Goal: Task Accomplishment & Management: Use online tool/utility

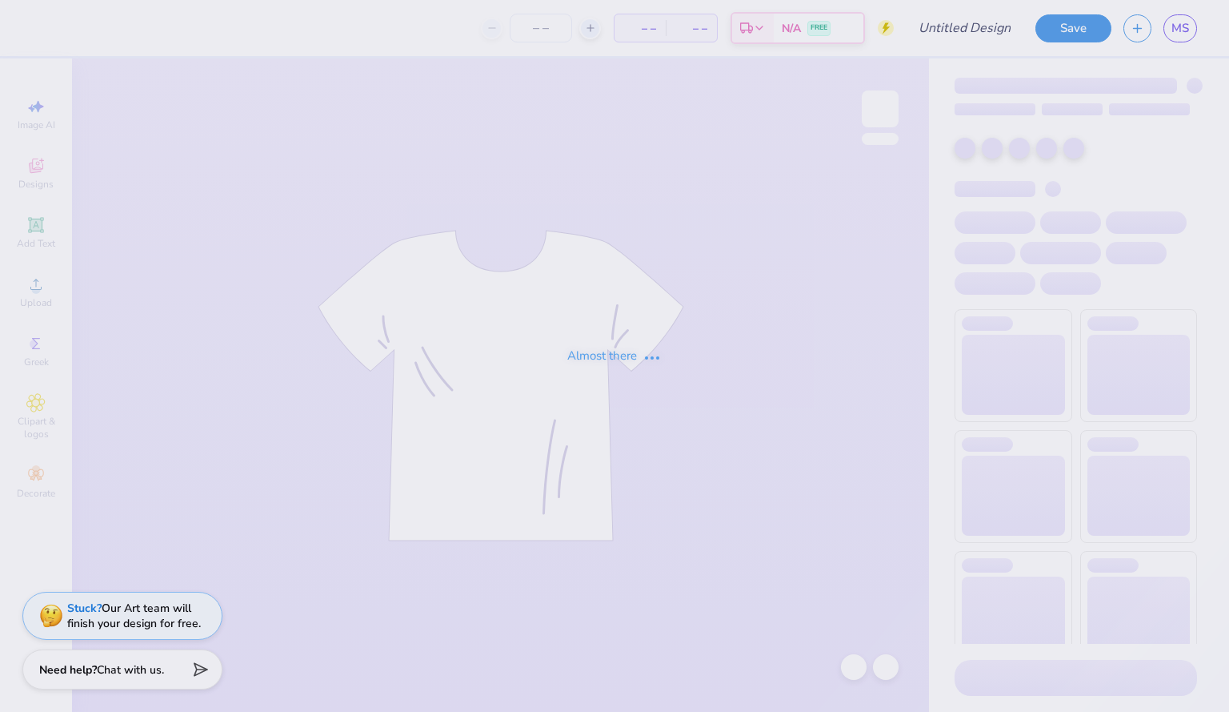
type input "dads day alethean"
type input "30"
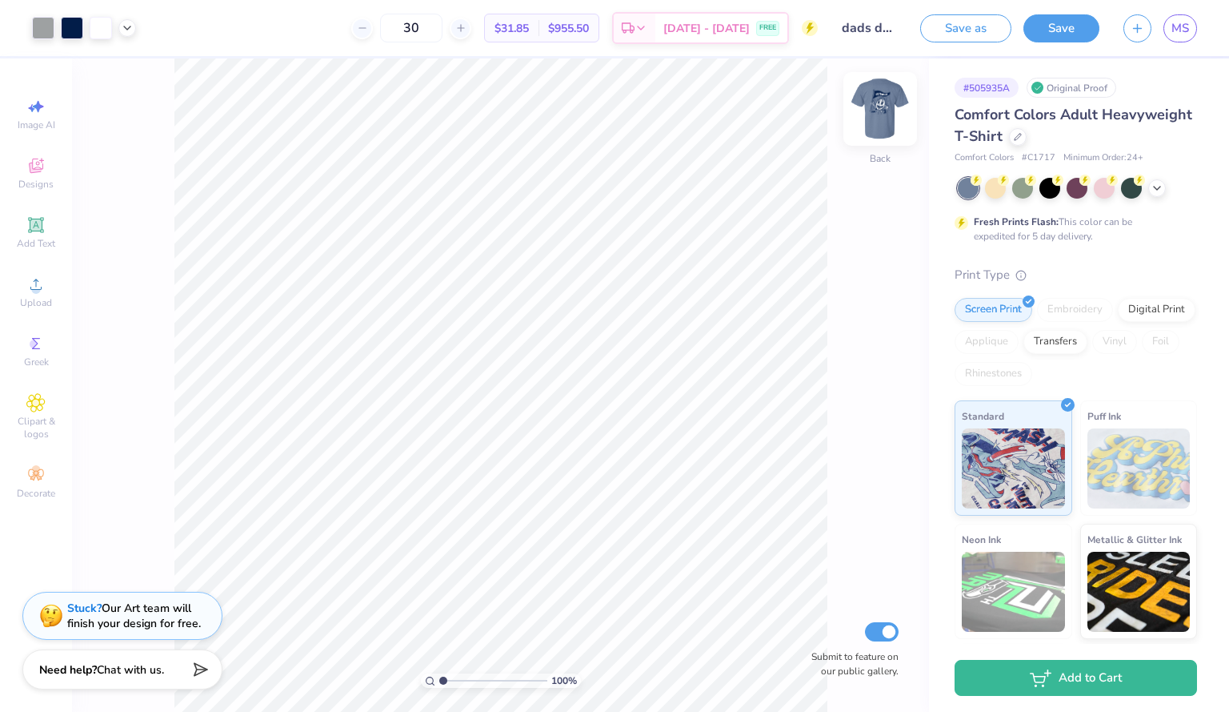
click at [877, 125] on img at bounding box center [880, 109] width 64 height 64
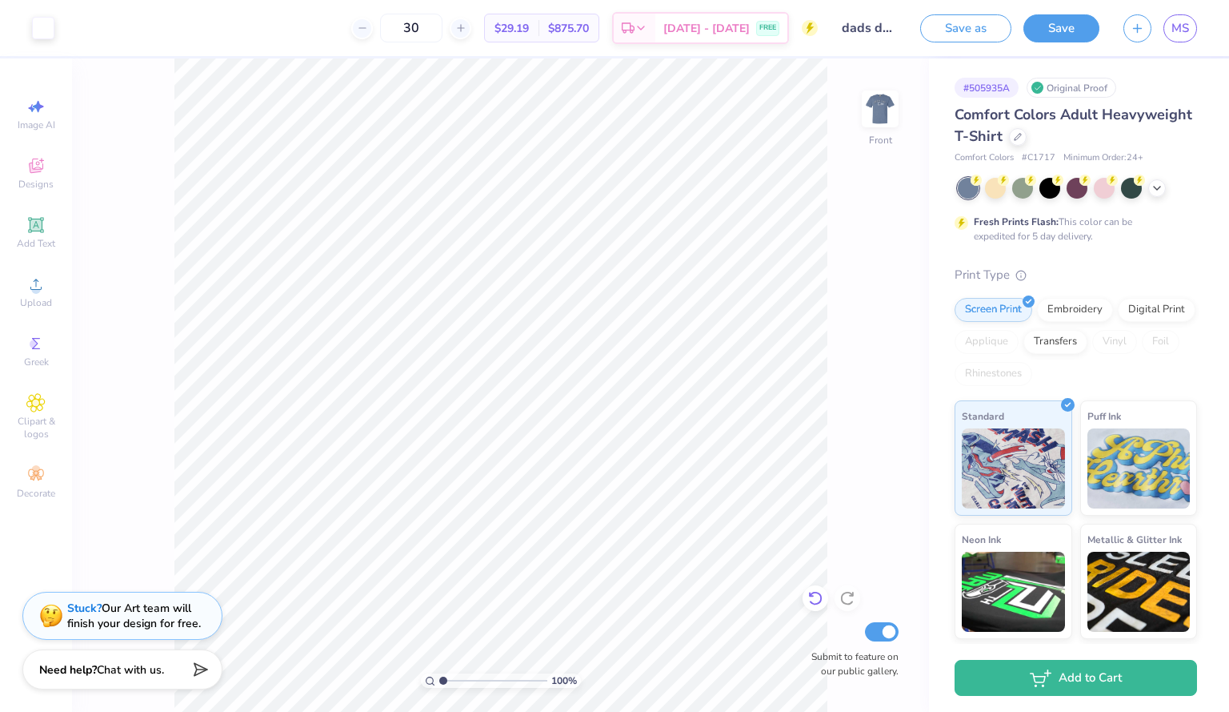
click at [819, 593] on icon at bounding box center [815, 598] width 14 height 14
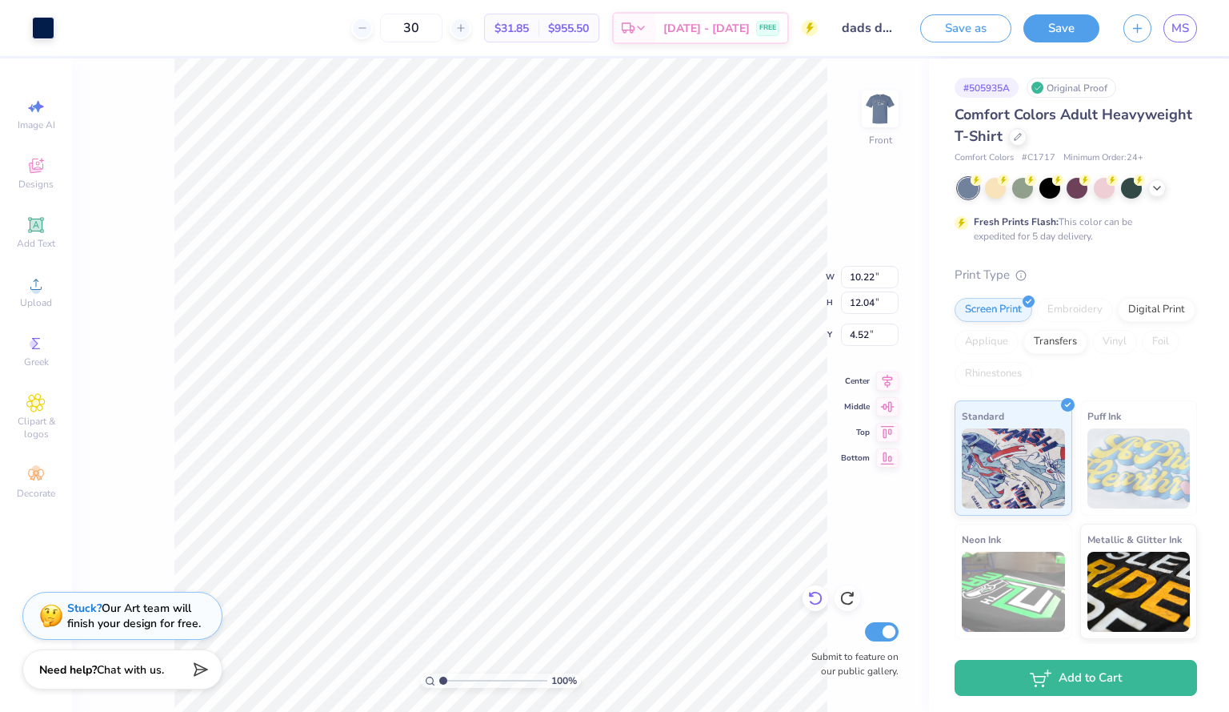
type input "2.71"
type input "3.73"
type input "9.91"
click at [534, 658] on li "Send Backward" at bounding box center [538, 660] width 126 height 31
click at [872, 122] on img at bounding box center [880, 109] width 64 height 64
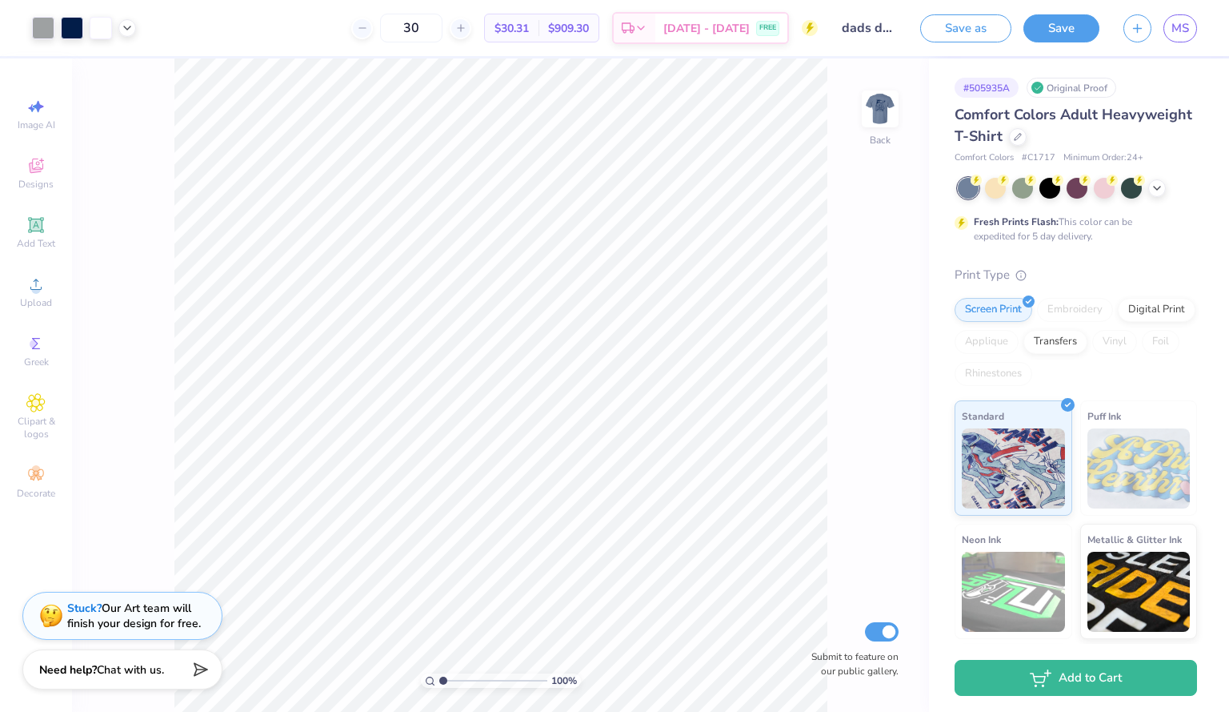
click at [872, 122] on img at bounding box center [880, 109] width 32 height 32
click at [870, 115] on img at bounding box center [880, 109] width 64 height 64
click at [870, 115] on img at bounding box center [880, 109] width 32 height 32
type input "2.28334558873704"
type input "5.44"
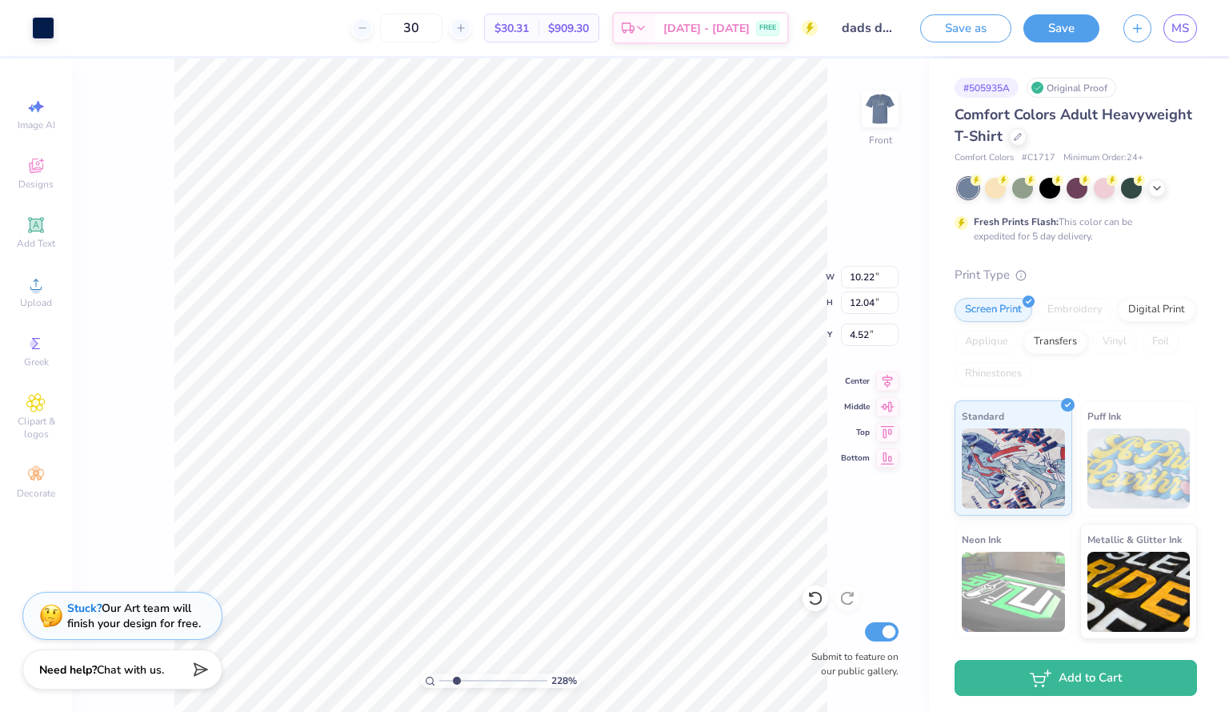
type input "1.23"
type input "6.13"
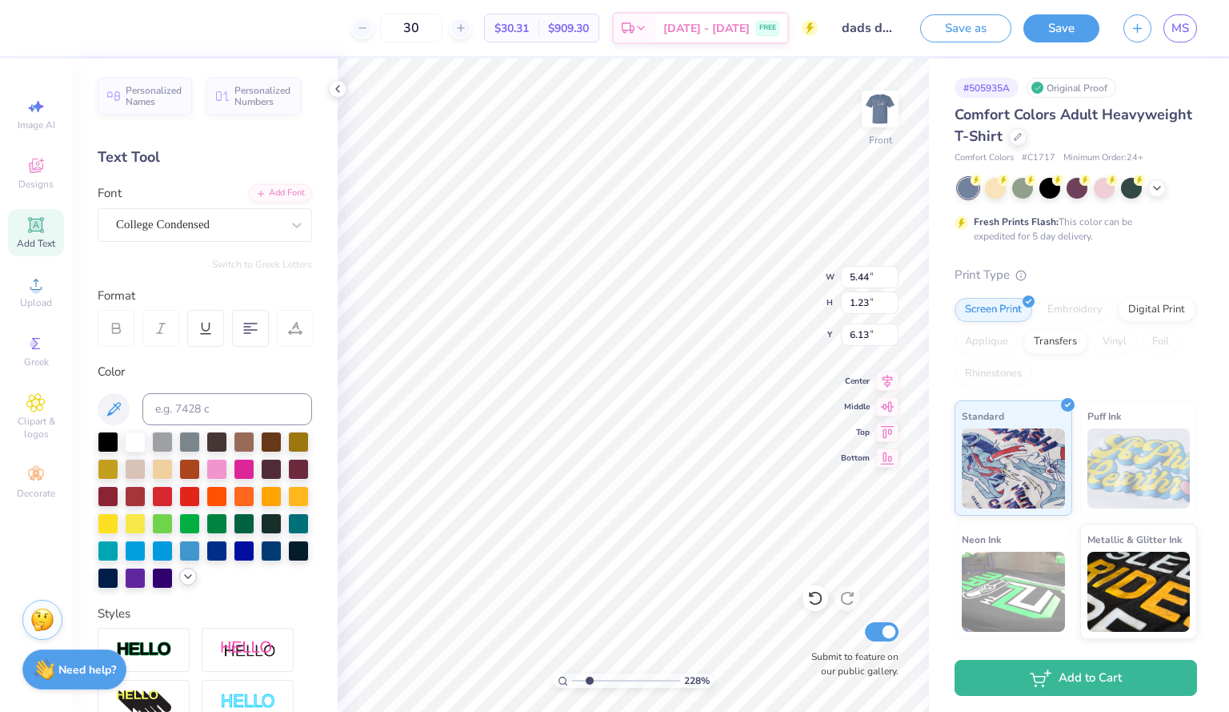
click at [179, 585] on div at bounding box center [188, 576] width 18 height 18
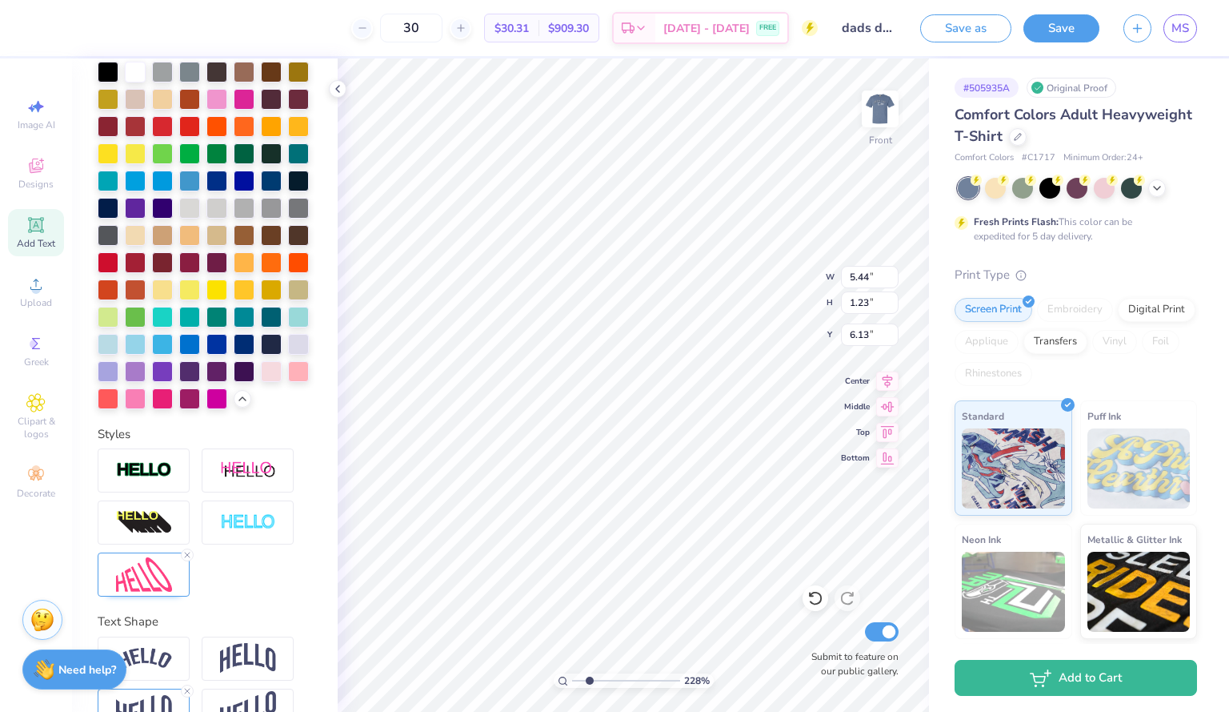
scroll to position [371, 0]
click at [261, 216] on div at bounding box center [271, 205] width 21 height 21
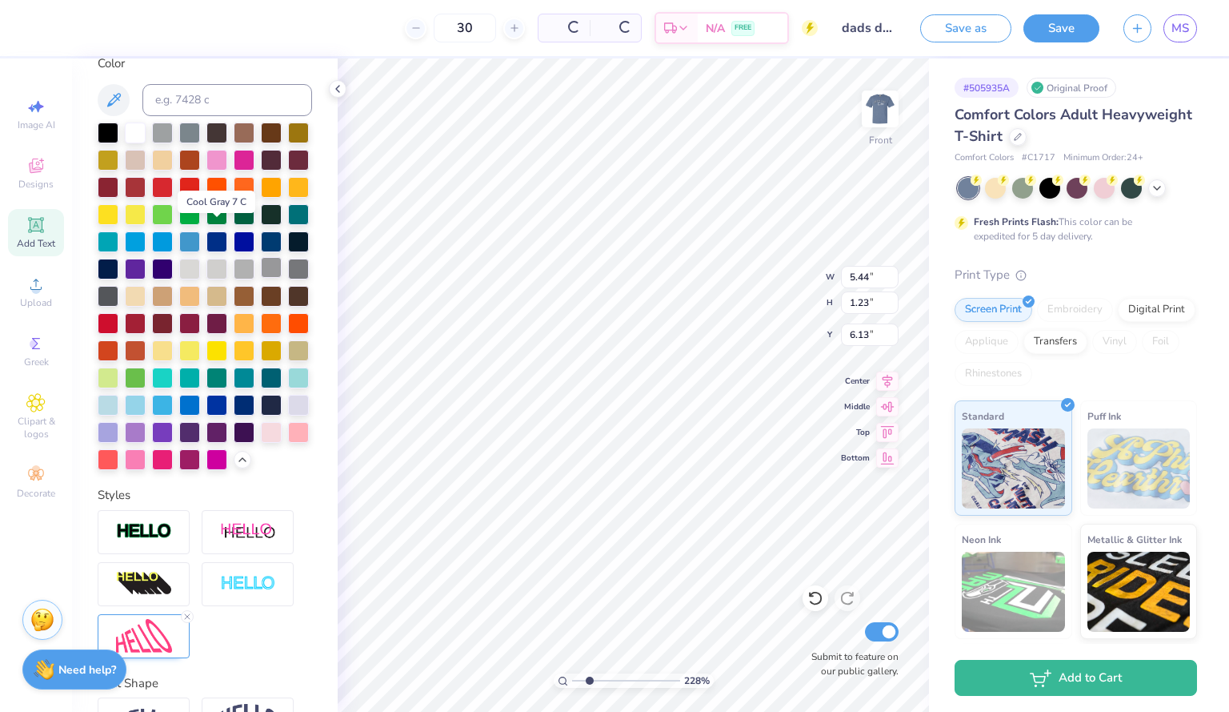
scroll to position [432, 0]
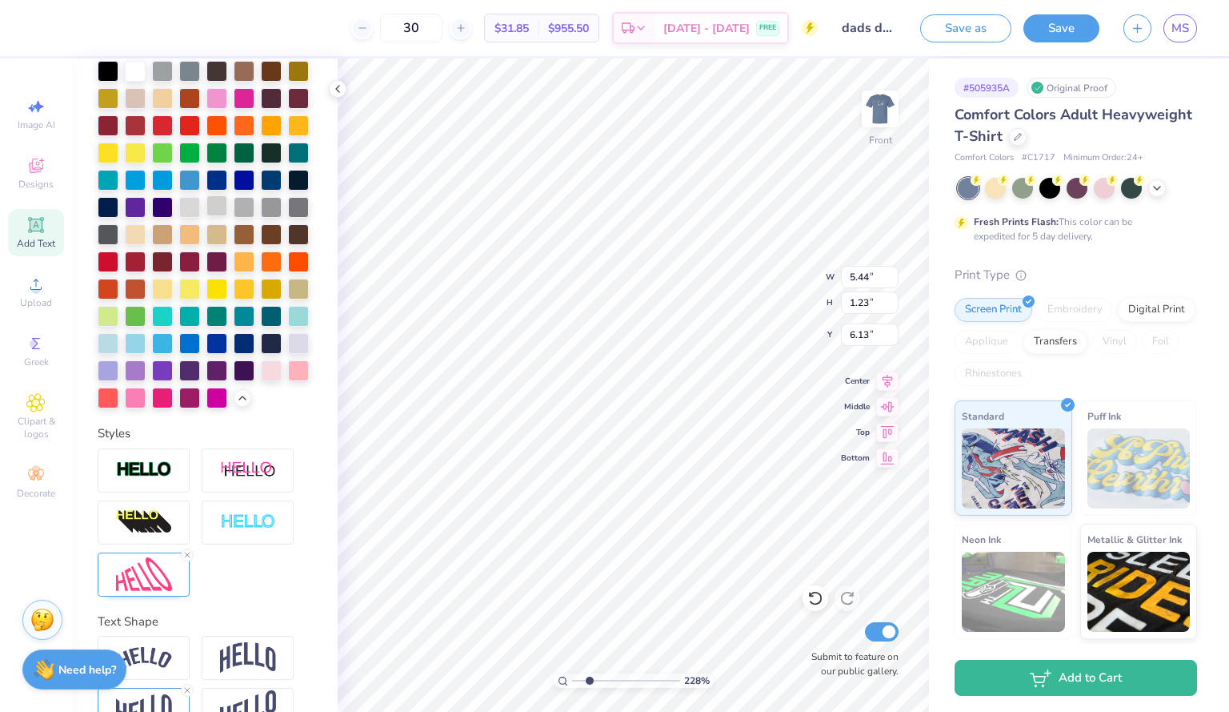
click at [206, 216] on div at bounding box center [216, 205] width 21 height 21
click at [179, 216] on div at bounding box center [189, 205] width 21 height 21
click at [261, 189] on div at bounding box center [271, 178] width 21 height 21
click at [139, 74] on div at bounding box center [135, 69] width 21 height 21
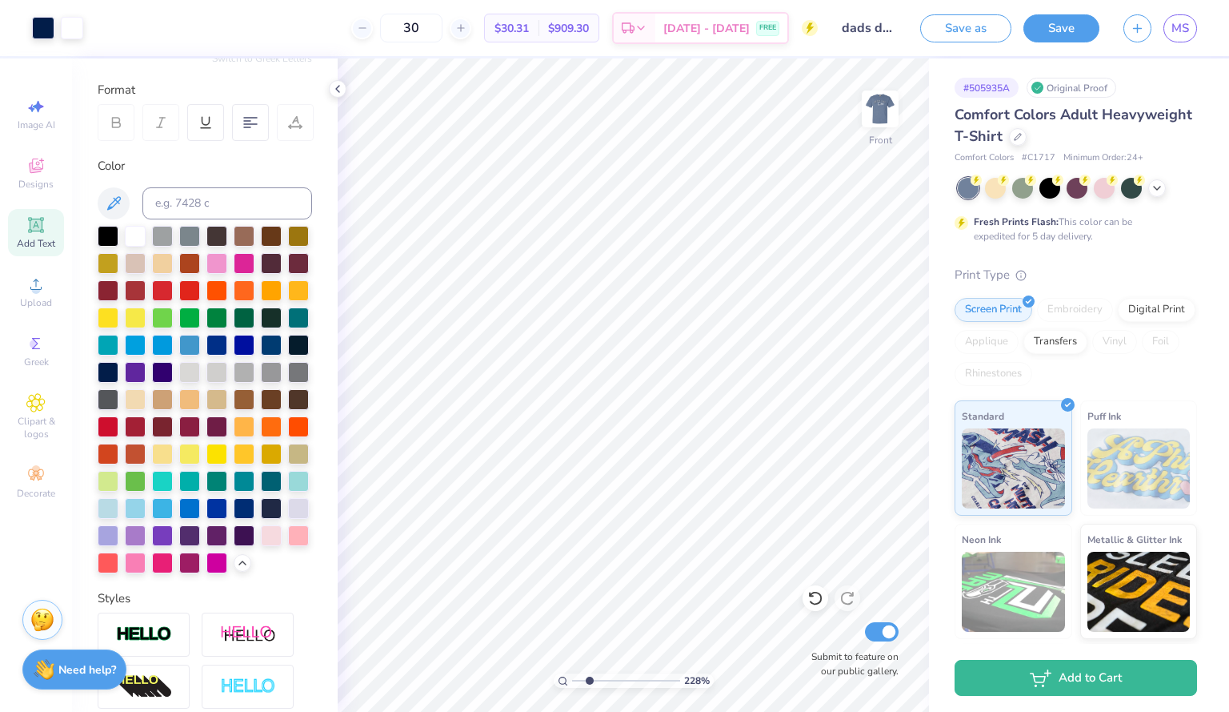
scroll to position [206, 0]
click at [115, 197] on icon at bounding box center [113, 202] width 19 height 19
click at [115, 202] on icon at bounding box center [113, 202] width 19 height 19
click at [116, 200] on icon at bounding box center [113, 202] width 19 height 19
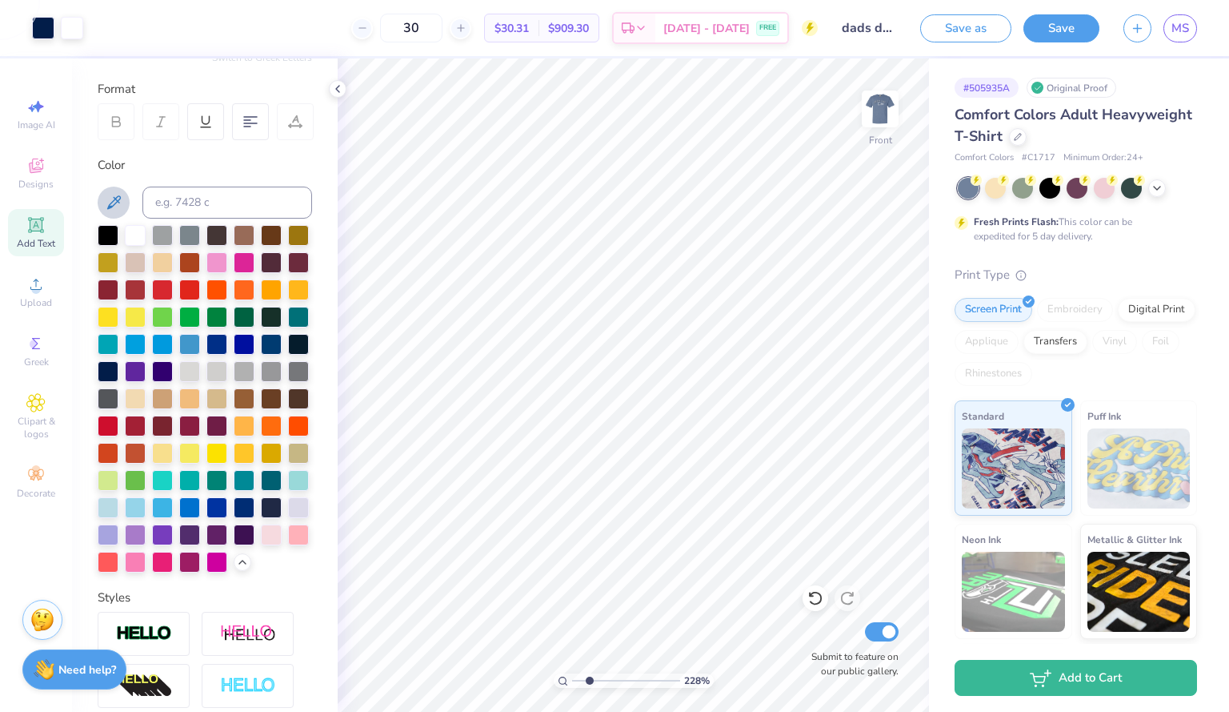
click at [73, 203] on div "Personalized Names Personalized Numbers Text Tool Add Font Font College Condens…" at bounding box center [205, 384] width 266 height 653
click at [190, 197] on input at bounding box center [227, 202] width 170 height 32
click at [106, 194] on icon at bounding box center [113, 202] width 19 height 19
click at [173, 169] on div "Color" at bounding box center [205, 165] width 214 height 18
click at [343, 92] on icon at bounding box center [337, 88] width 13 height 13
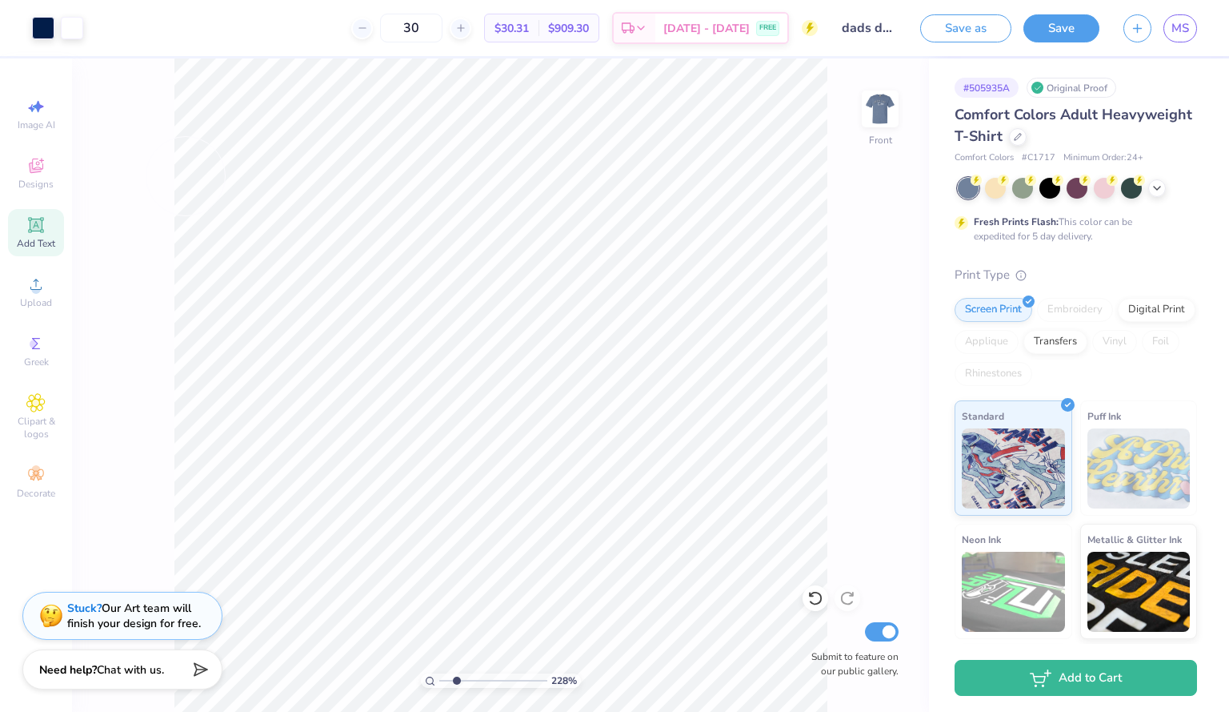
click at [138, 200] on div "228 % Front Submit to feature on our public gallery." at bounding box center [500, 384] width 857 height 653
click at [32, 233] on icon at bounding box center [35, 224] width 19 height 19
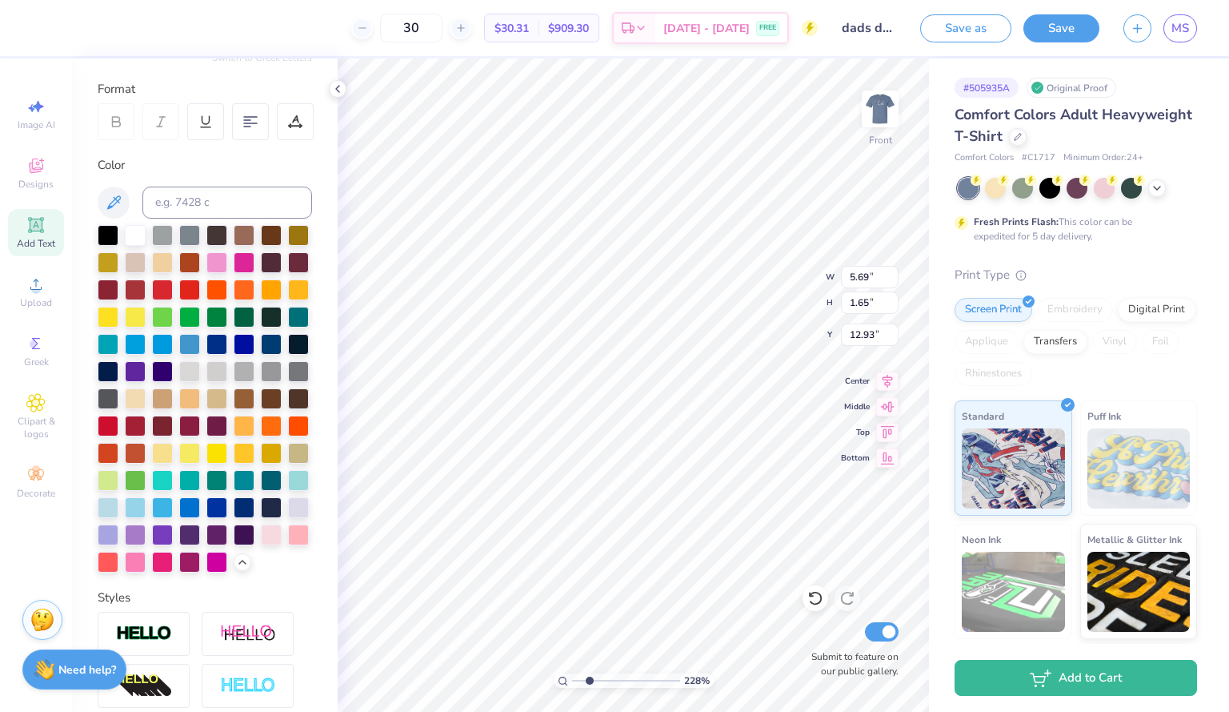
scroll to position [14, 2]
type input "2.28334558873704"
type textarea "TEX"
click at [109, 196] on icon at bounding box center [113, 202] width 19 height 19
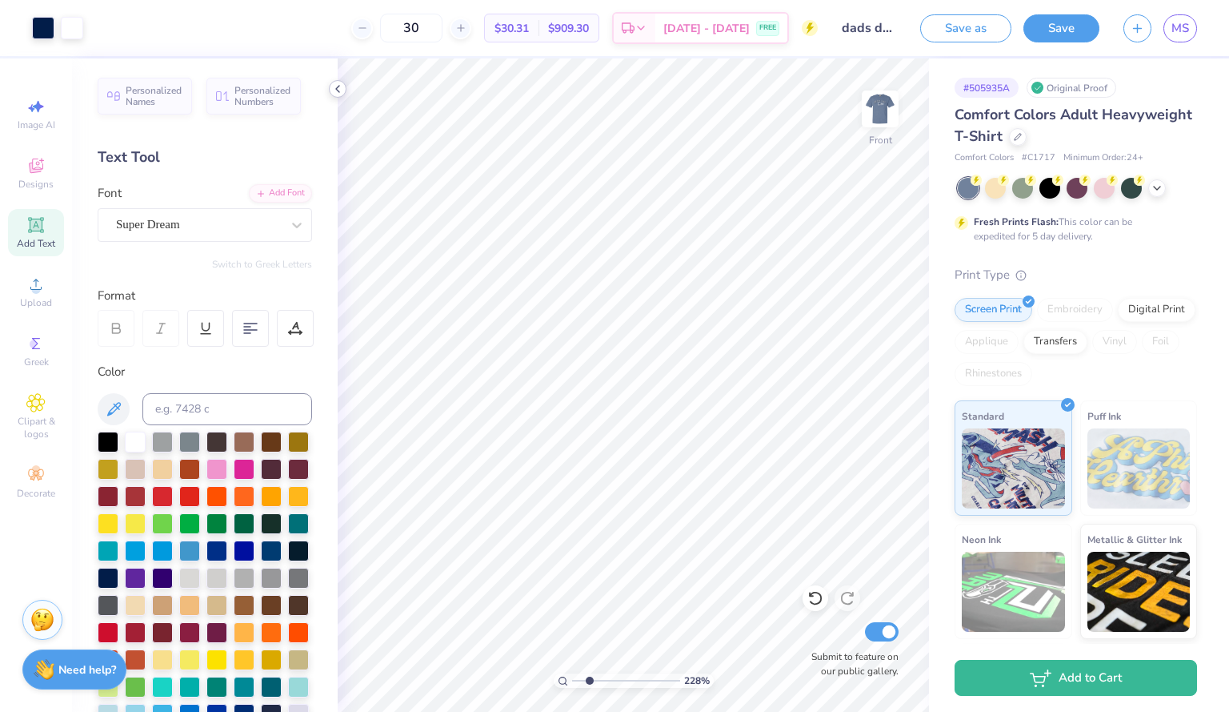
click at [338, 92] on icon at bounding box center [337, 88] width 13 height 13
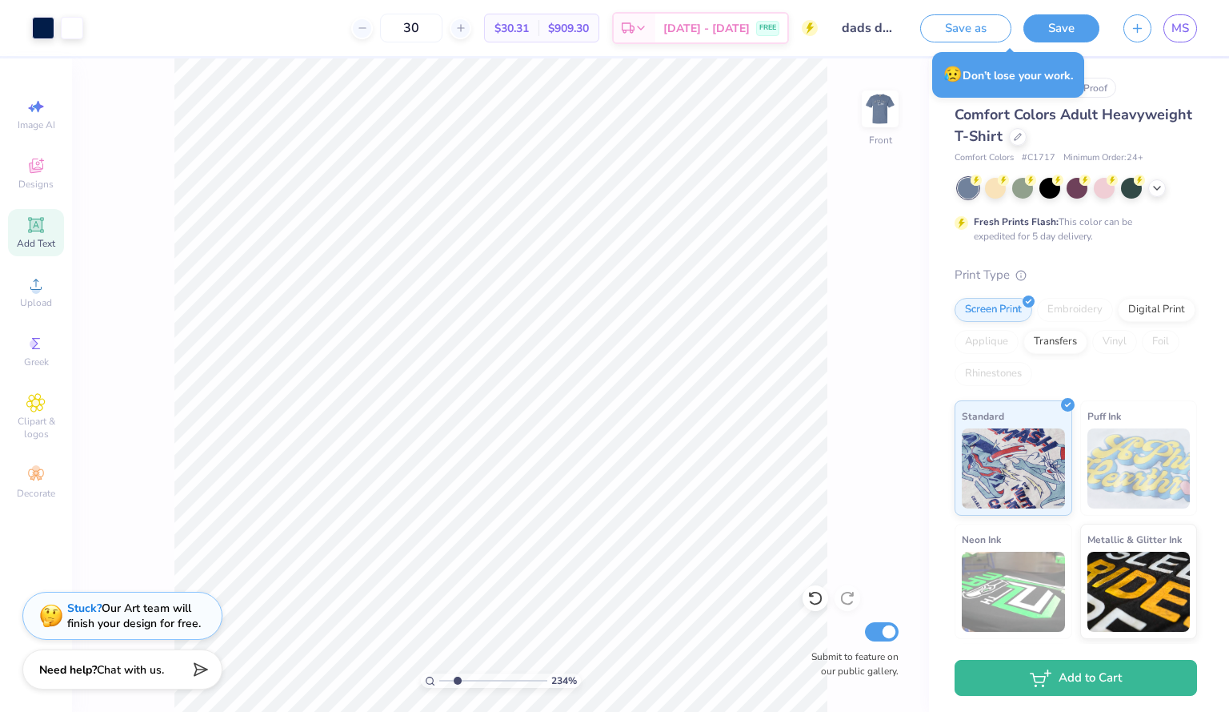
type input "2.33523181072617"
